Goal: Task Accomplishment & Management: Manage account settings

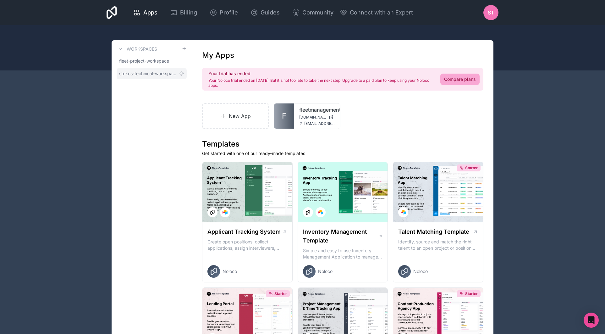
click at [163, 75] on span "strikos-technical-workspace" at bounding box center [148, 73] width 58 height 6
click at [184, 13] on span "Billing" at bounding box center [188, 12] width 17 height 9
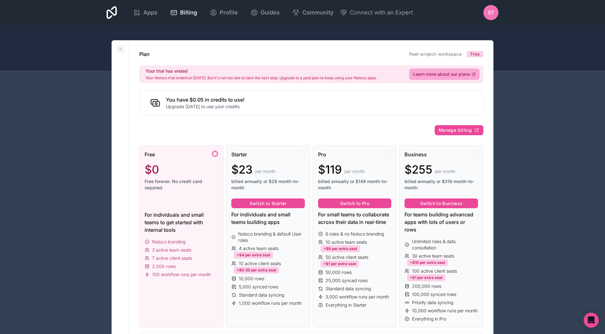
click at [120, 51] on icon at bounding box center [120, 49] width 5 height 5
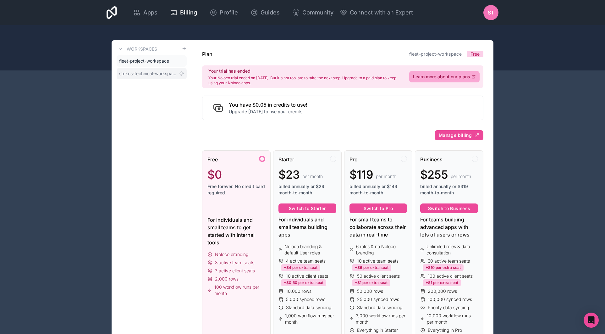
click at [154, 75] on span "strikos-technical-workspace" at bounding box center [148, 73] width 58 height 6
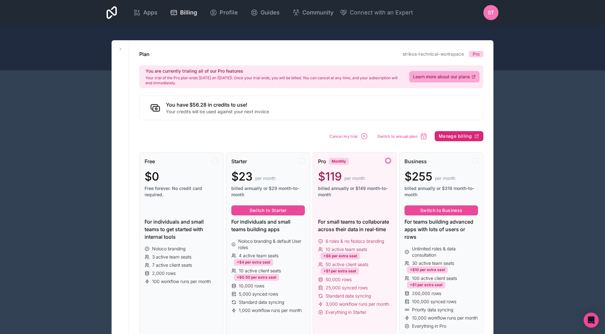
click at [454, 137] on span "Manage billing" at bounding box center [455, 136] width 33 height 6
